Goal: Use online tool/utility: Utilize a website feature to perform a specific function

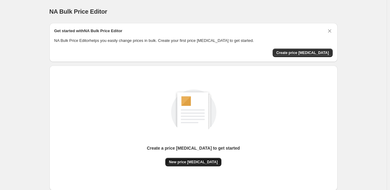
click at [191, 163] on span "New price [MEDICAL_DATA]" at bounding box center [193, 162] width 49 height 5
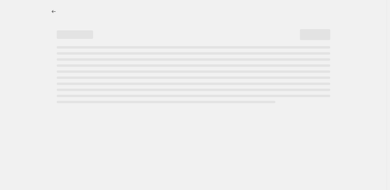
select select "percentage"
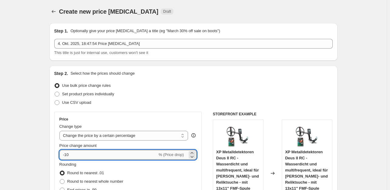
click at [81, 155] on input "-10" at bounding box center [108, 155] width 98 height 10
type input "-1"
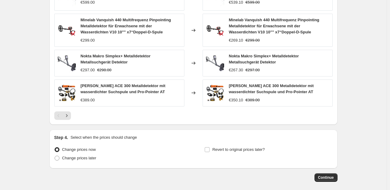
scroll to position [448, 0]
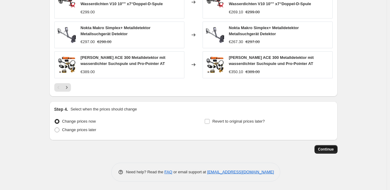
type input "-35"
click at [330, 151] on button "Continue" at bounding box center [326, 149] width 23 height 8
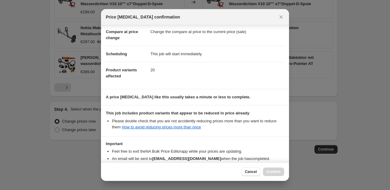
scroll to position [65, 0]
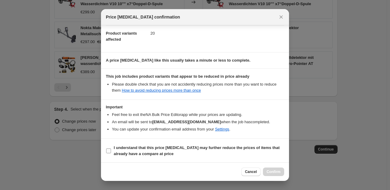
click at [108, 150] on input "I understand that this price [MEDICAL_DATA] may further reduce the prices of it…" at bounding box center [108, 150] width 5 height 5
checkbox input "true"
click at [276, 171] on span "Confirm" at bounding box center [274, 171] width 14 height 5
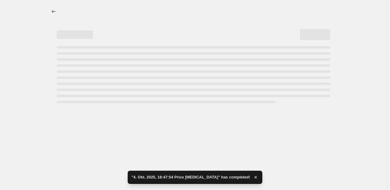
select select "percentage"
